Goal: Task Accomplishment & Management: Manage account settings

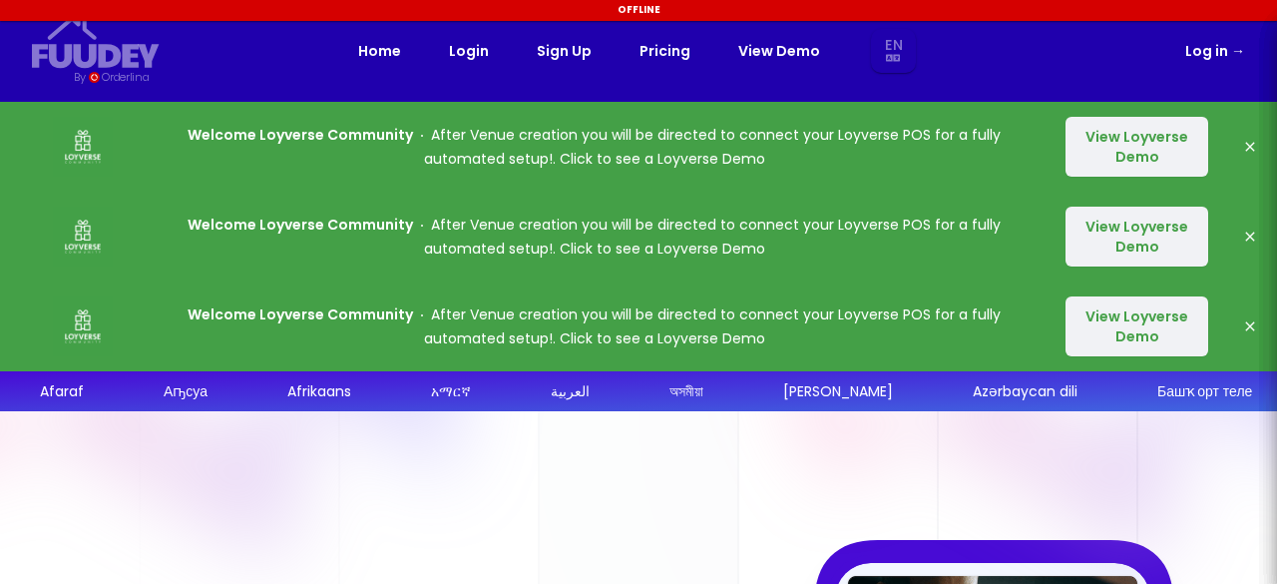
select select "en"
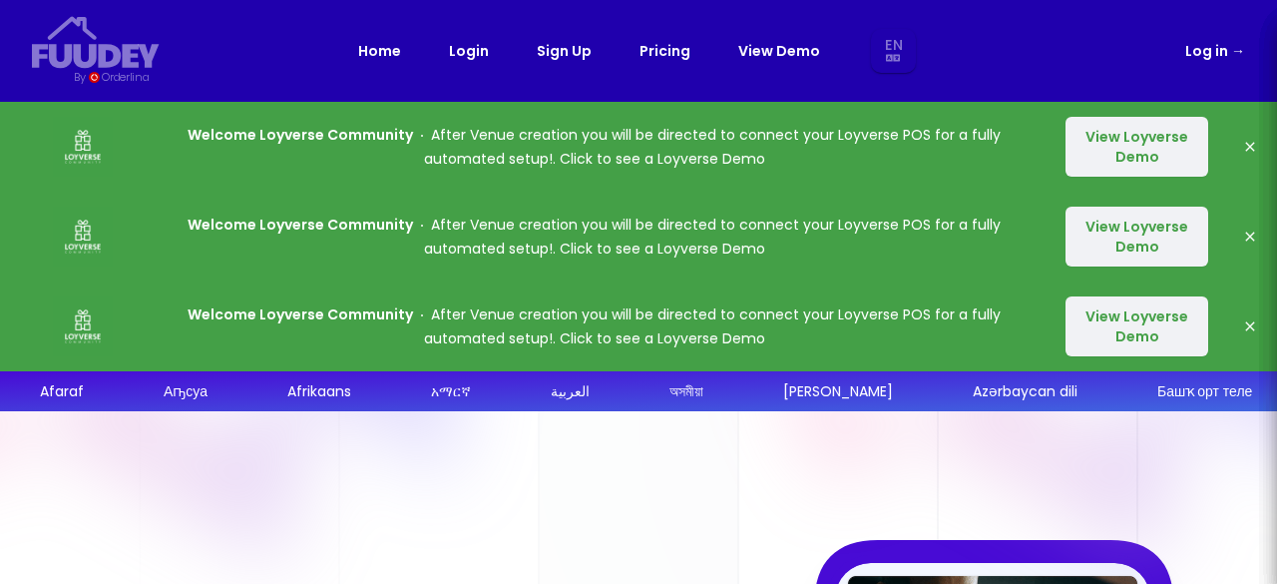
scroll to position [110, 0]
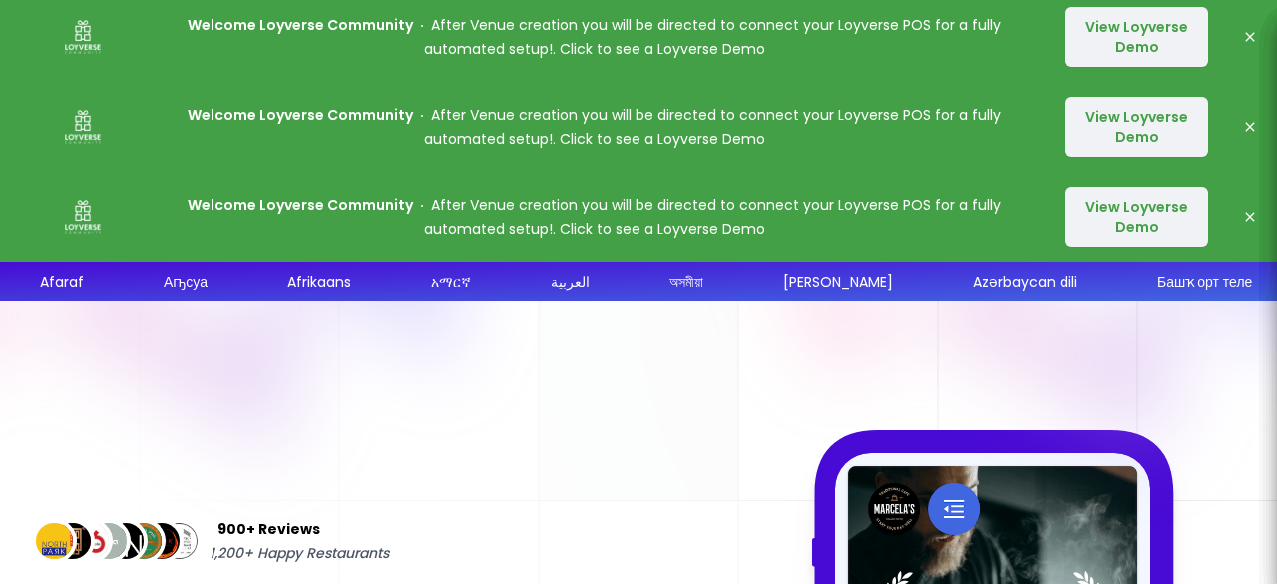
select select "en"
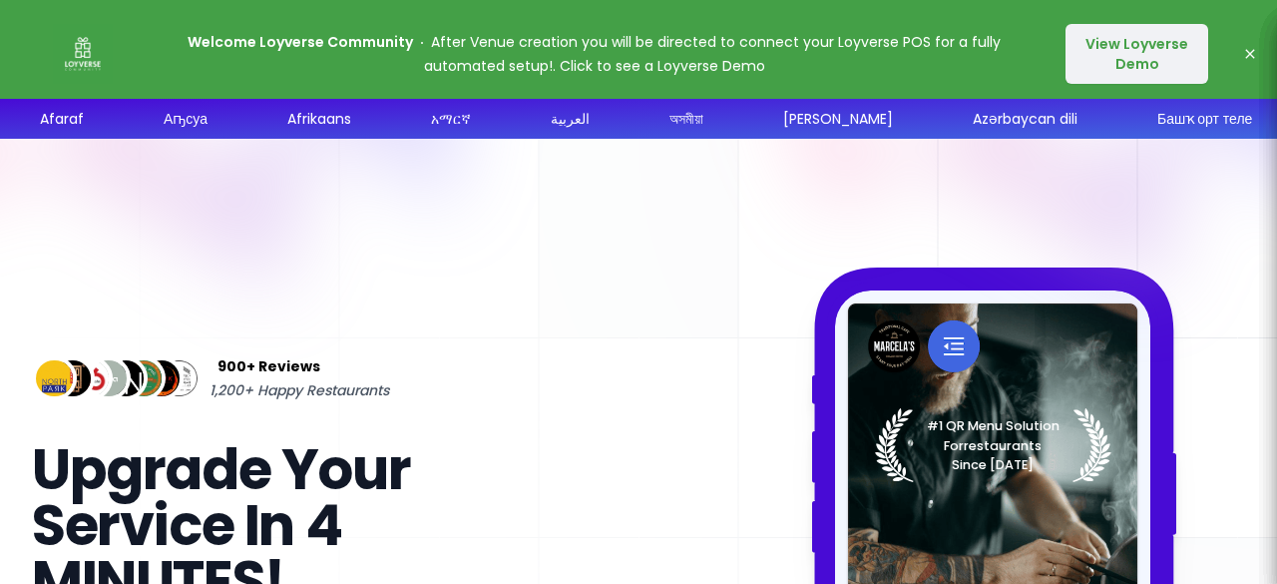
scroll to position [0, 0]
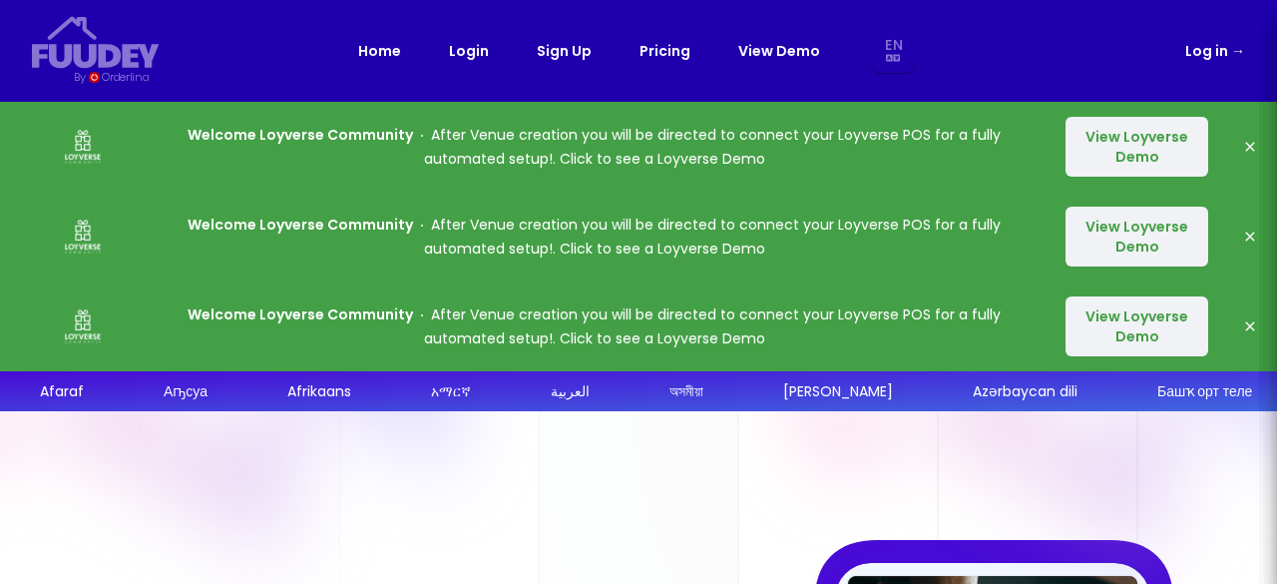
click at [1229, 50] on link "Log in →" at bounding box center [1215, 51] width 60 height 24
select select "en"
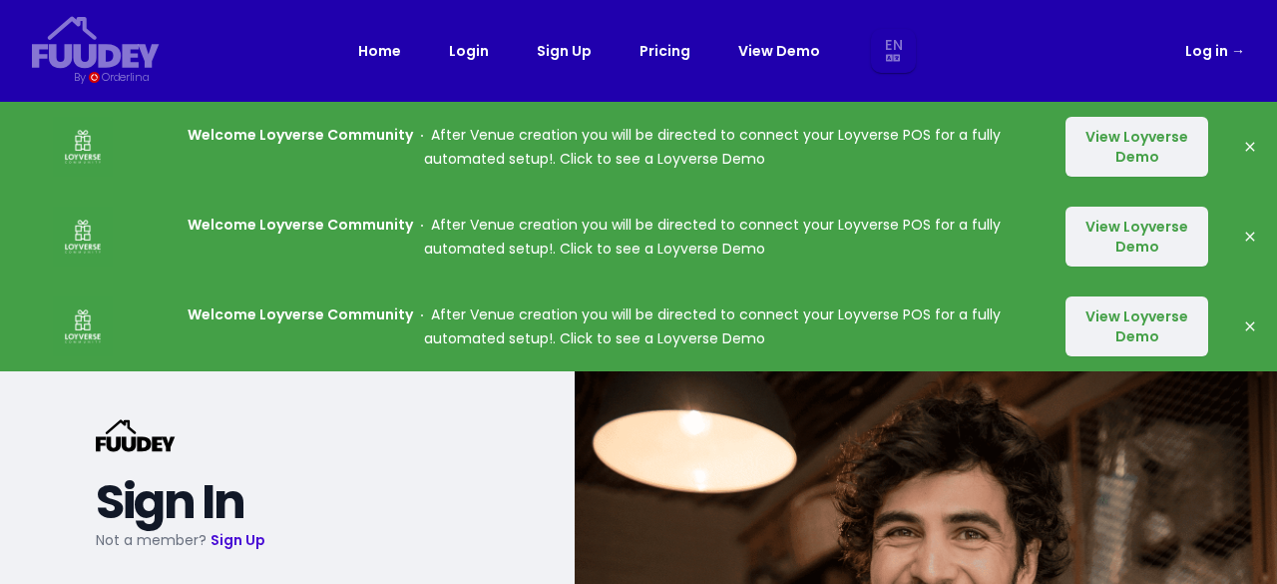
select select "en"
click at [1172, 45] on div "Log in →" at bounding box center [1082, 51] width 326 height 24
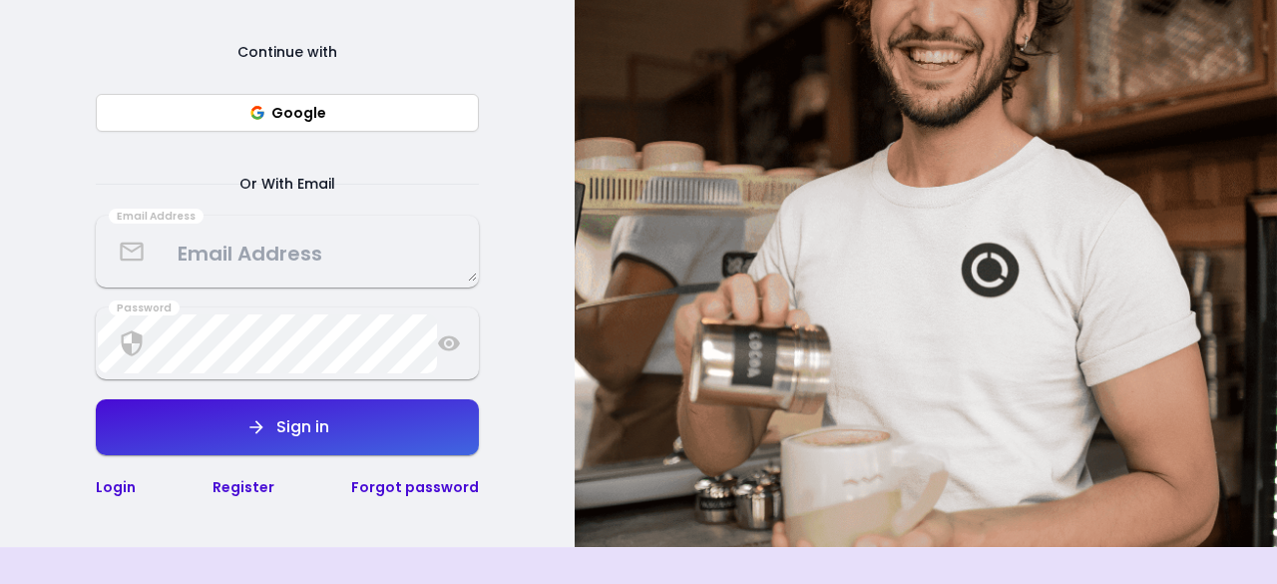
scroll to position [555, 0]
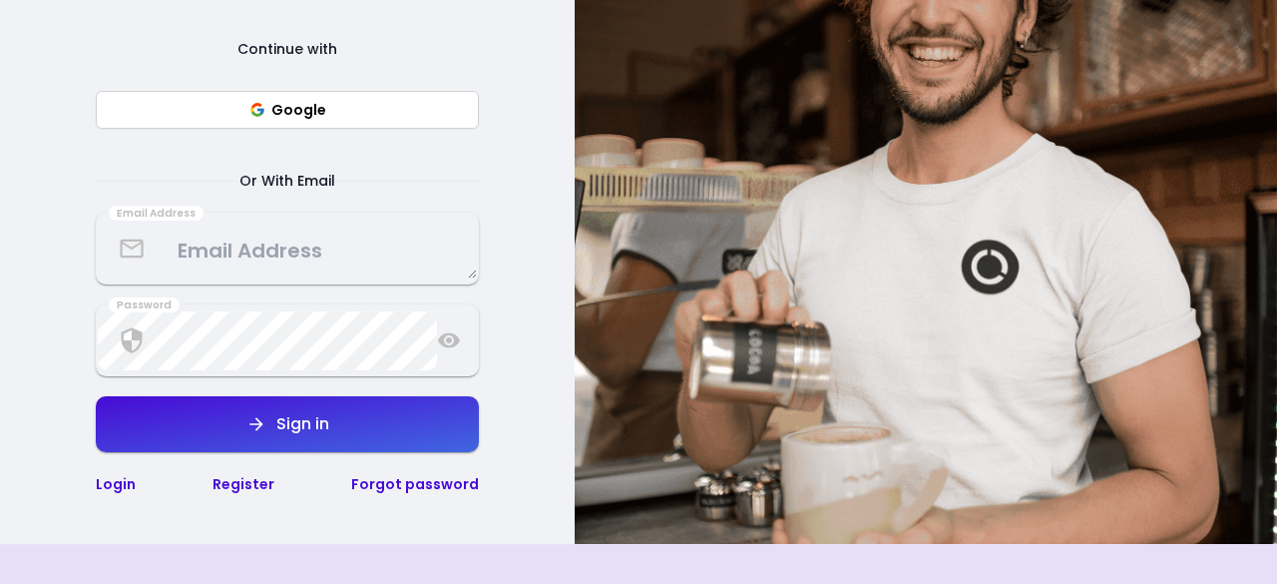
click at [179, 106] on button "Google" at bounding box center [287, 110] width 383 height 38
select select "en"
